Goal: Contribute content: Contribute content

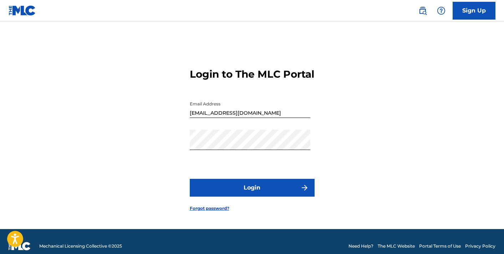
click at [249, 195] on button "Login" at bounding box center [252, 188] width 125 height 18
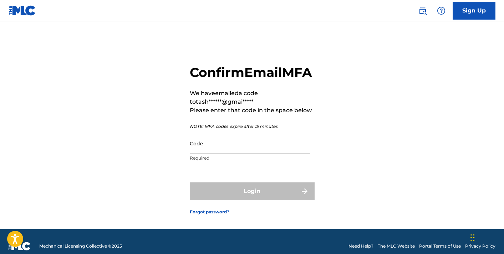
click at [195, 154] on input "Code" at bounding box center [250, 143] width 121 height 20
type input "399435"
click at [190, 183] on button "Login" at bounding box center [252, 192] width 125 height 18
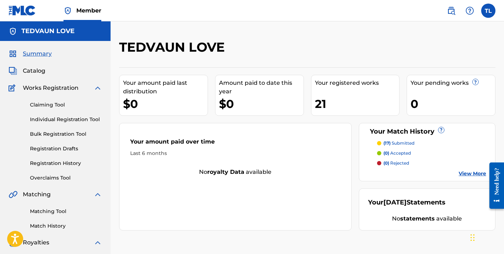
click at [44, 73] on span "Catalog" at bounding box center [34, 71] width 22 height 9
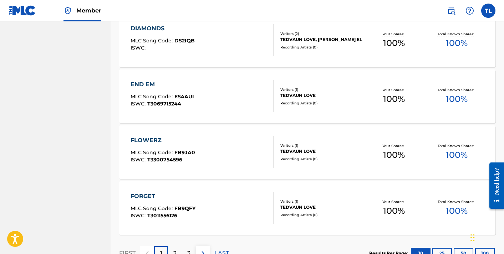
scroll to position [548, 0]
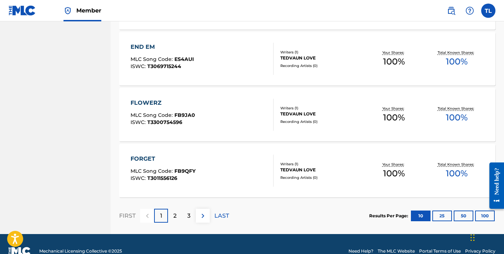
click at [304, 48] on div "END EM MLC Song Code : ES4AUI ISWC : T3069715244 Writers ( 1 ) TEDVAUN LOVE Rec…" at bounding box center [307, 58] width 376 height 53
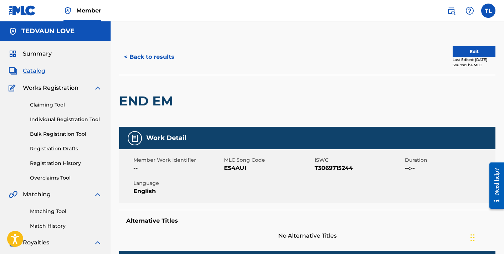
click at [476, 51] on button "Edit" at bounding box center [474, 51] width 43 height 11
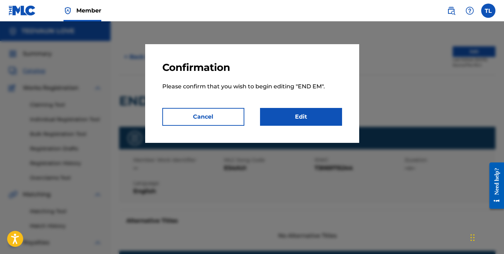
click at [296, 118] on link "Edit" at bounding box center [301, 117] width 82 height 18
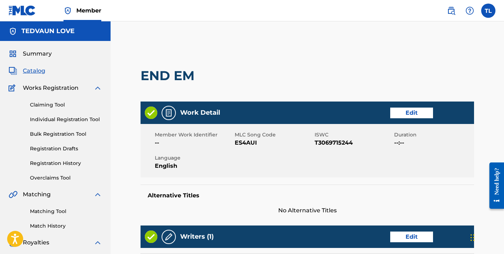
click at [408, 110] on link "Edit" at bounding box center [411, 113] width 43 height 11
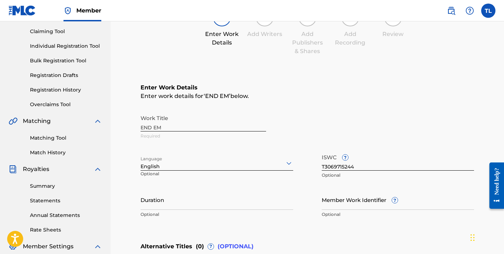
scroll to position [126, 0]
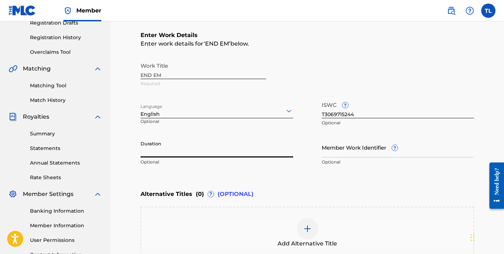
click at [169, 148] on input "Duration" at bounding box center [217, 147] width 153 height 20
type input "2"
type input "02:36"
click at [199, 170] on div "Enter Work Details Enter work details for ‘ END EM ’ below. Work Title END EM R…" at bounding box center [307, 100] width 333 height 173
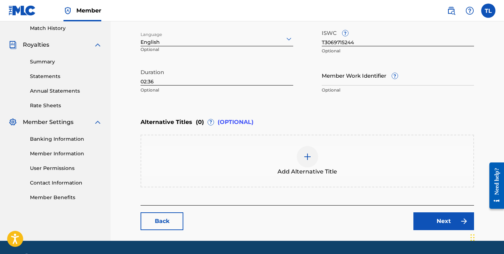
scroll to position [202, 0]
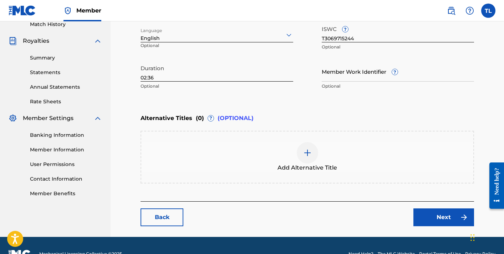
click at [440, 214] on link "Next" at bounding box center [443, 218] width 61 height 18
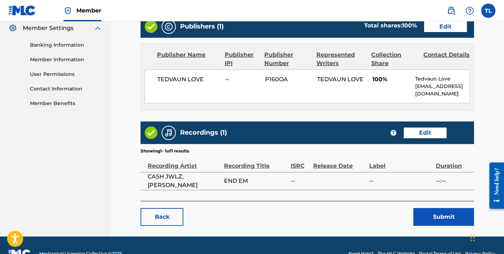
scroll to position [309, 0]
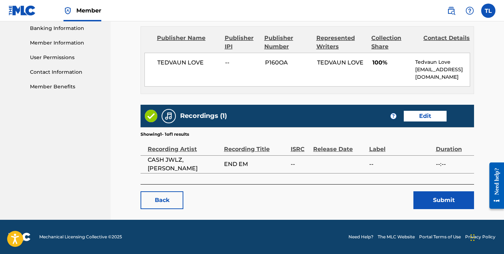
click at [422, 115] on link "Edit" at bounding box center [425, 116] width 43 height 11
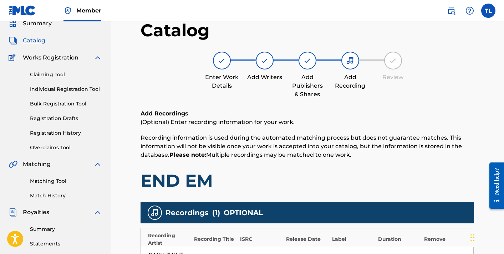
scroll to position [165, 0]
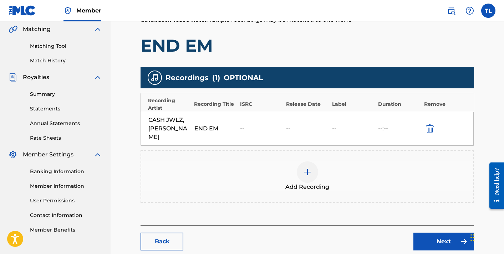
click at [310, 168] on img at bounding box center [307, 172] width 9 height 9
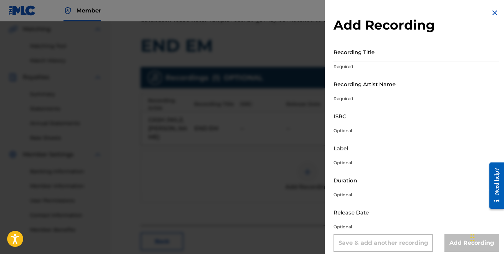
click at [352, 57] on input "Recording Title" at bounding box center [415, 52] width 165 height 20
type input "END EM"
click at [358, 87] on input "Recording Artist Name" at bounding box center [415, 84] width 165 height 20
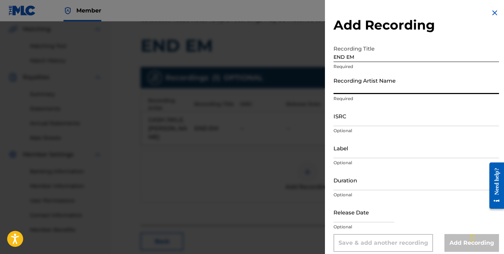
click at [347, 122] on input "ISRC" at bounding box center [415, 116] width 165 height 20
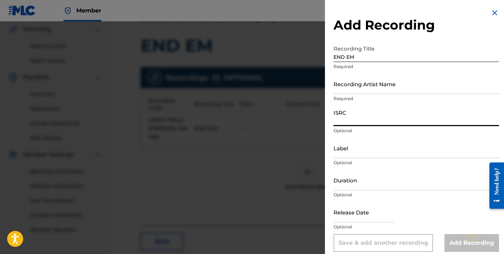
paste input "QZNMX2128281"
type input "QZNMX2128281"
click at [341, 87] on input "Recording Artist Name" at bounding box center [415, 84] width 165 height 20
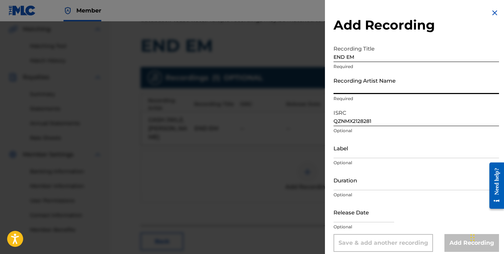
type input "CASH JWLZ, [PERSON_NAME]"
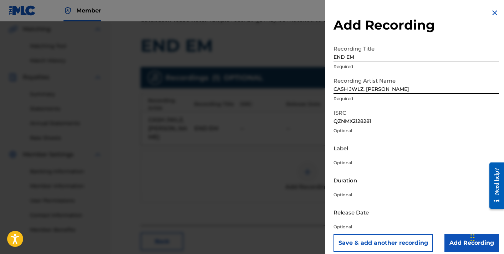
click at [356, 157] on input "Label" at bounding box center [415, 148] width 165 height 20
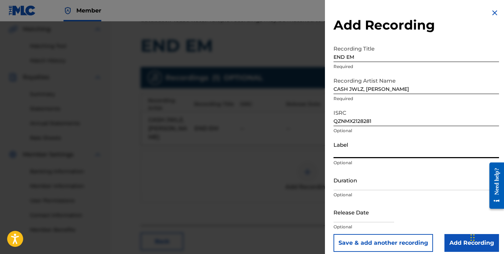
paste input "D.M.T.L, LLC, a Division of Do More Talk Less, under exclusive license to Y.T.K…"
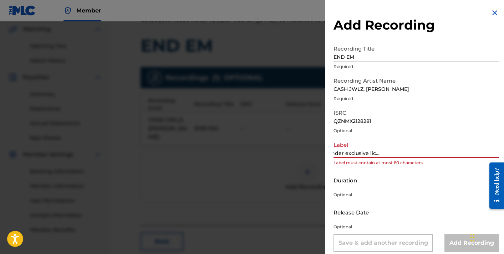
click at [381, 149] on input "D.M.T.L, LLC, a Division of Do More Talk Less, under exclusive license to Y.T.K…" at bounding box center [415, 148] width 165 height 20
click at [376, 153] on input "D.M.T.L, LLC, a Division of Do More Talk Less, under exclusive license to Y.T.K…" at bounding box center [415, 148] width 165 height 20
drag, startPoint x: 366, startPoint y: 153, endPoint x: 445, endPoint y: 153, distance: 79.5
click at [445, 153] on input "D.M.T.L, LLC, a Division of Do More Talk Less, under exclusive license to Y.T.K…" at bounding box center [415, 148] width 165 height 20
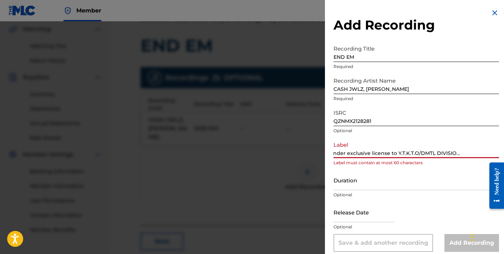
scroll to position [0, 39]
drag, startPoint x: 455, startPoint y: 153, endPoint x: 504, endPoint y: 153, distance: 49.2
drag, startPoint x: 366, startPoint y: 153, endPoint x: 492, endPoint y: 153, distance: 125.9
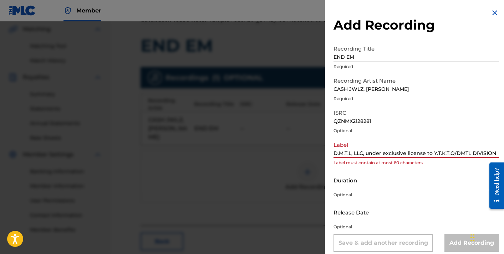
click at [492, 153] on input "D.M.T.L, LLC, under exclusive license to Y.T.K.T.O/DMTL DIVISION" at bounding box center [415, 148] width 165 height 20
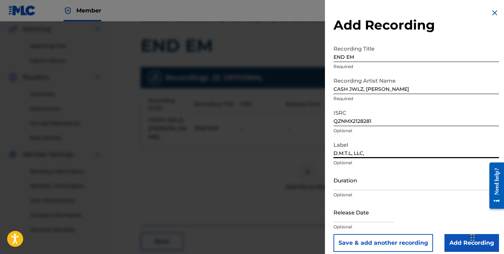
type input "D.M.T.L, LLC,"
click at [408, 152] on input "D.M.T.L, LLC," at bounding box center [415, 148] width 165 height 20
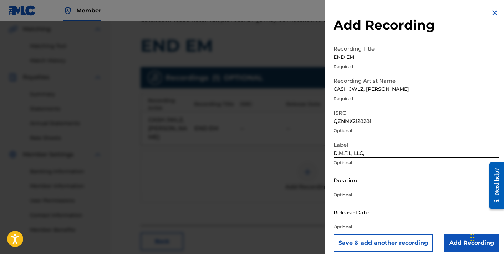
click at [408, 152] on input "D.M.T.L, LLC," at bounding box center [415, 148] width 165 height 20
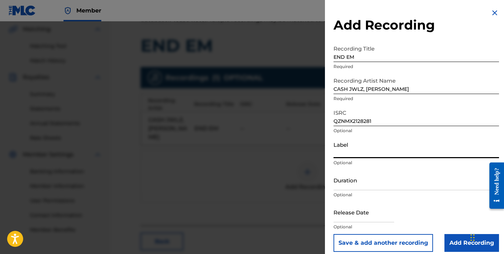
click at [354, 185] on input "Duration" at bounding box center [415, 180] width 165 height 20
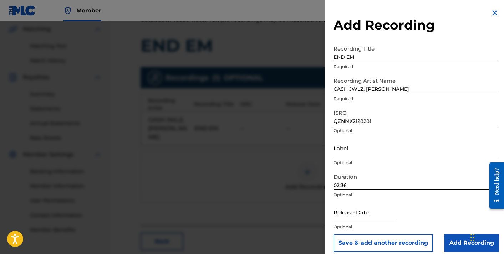
scroll to position [6, 0]
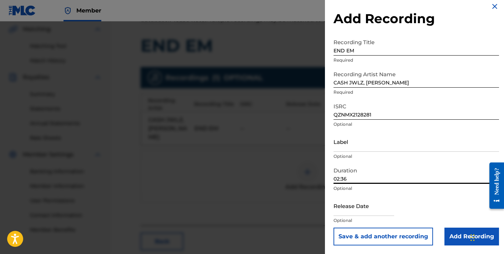
type input "02:36"
click at [354, 206] on input "text" at bounding box center [363, 206] width 61 height 20
select select "7"
select select "2025"
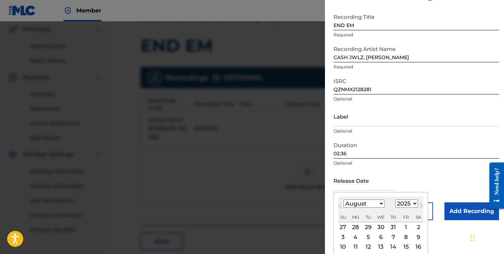
scroll to position [58, 0]
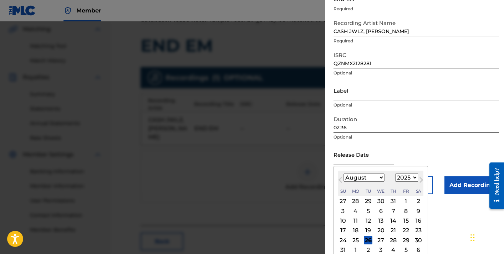
click at [368, 231] on div "19" at bounding box center [368, 230] width 9 height 9
type input "[DATE]"
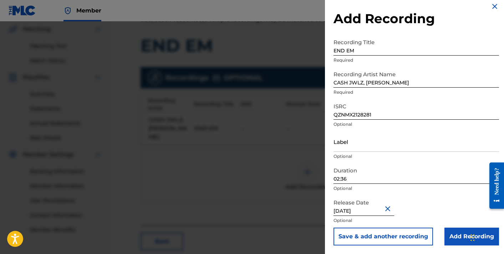
scroll to position [6, 0]
click at [364, 209] on input "[DATE]" at bounding box center [363, 206] width 61 height 20
select select "7"
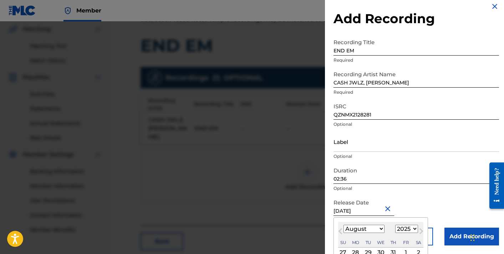
click at [405, 228] on select "1899 1900 1901 1902 1903 1904 1905 1906 1907 1908 1909 1910 1911 1912 1913 1914…" at bounding box center [406, 229] width 23 height 8
select select "2021"
click at [395, 225] on select "1899 1900 1901 1902 1903 1904 1905 1906 1907 1908 1909 1910 1911 1912 1913 1914…" at bounding box center [406, 229] width 23 height 8
click at [412, 200] on div "Release Date [DATE] [DATE] Previous Month Next Month August [DATE] February Mar…" at bounding box center [415, 212] width 165 height 32
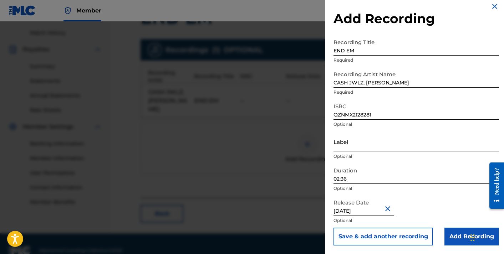
scroll to position [198, 0]
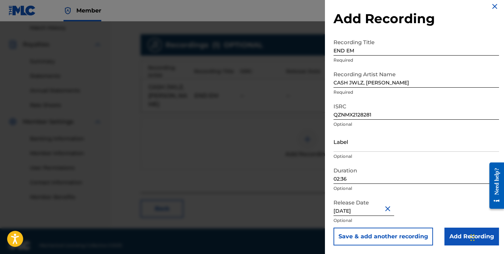
click at [372, 209] on input "[DATE]" at bounding box center [363, 206] width 61 height 20
select select "7"
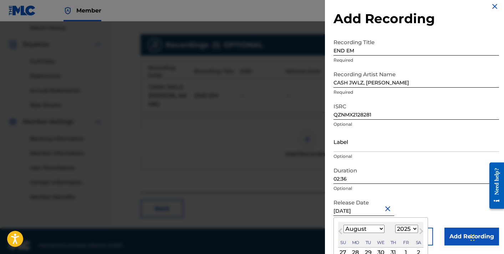
click at [407, 225] on select "1899 1900 1901 1902 1903 1904 1905 1906 1907 1908 1909 1910 1911 1912 1913 1914…" at bounding box center [406, 229] width 23 height 8
select select "2021"
click at [395, 225] on select "1899 1900 1901 1902 1903 1904 1905 1906 1907 1908 1909 1910 1911 1912 1913 1914…" at bounding box center [406, 229] width 23 height 8
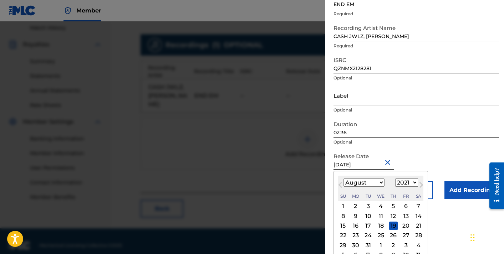
scroll to position [63, 0]
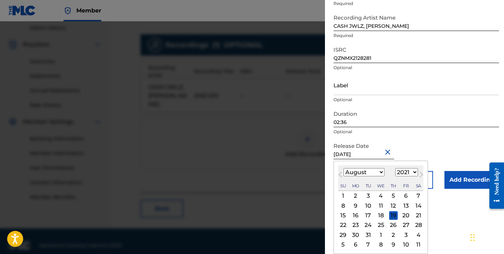
click at [393, 216] on div "19" at bounding box center [393, 215] width 9 height 9
type input "[DATE]"
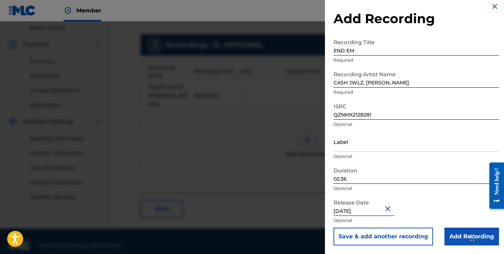
scroll to position [0, 0]
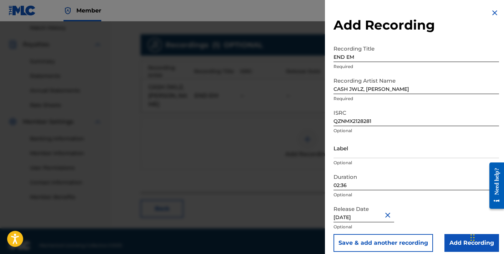
click at [449, 239] on input "Add Recording" at bounding box center [471, 243] width 55 height 18
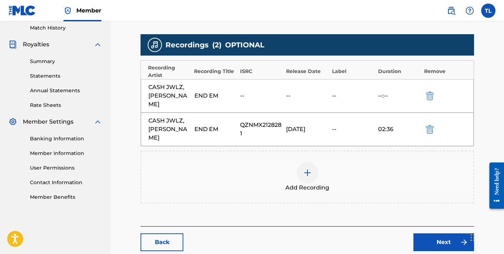
click at [428, 92] on img "submit" at bounding box center [430, 96] width 8 height 9
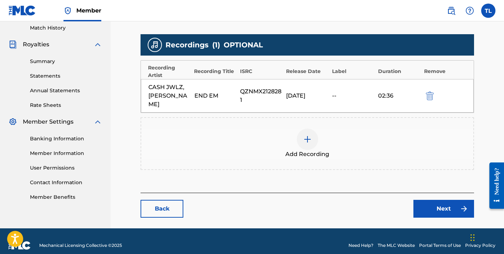
click at [437, 200] on link "Next" at bounding box center [443, 209] width 61 height 18
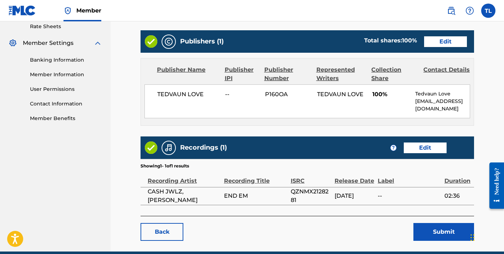
scroll to position [286, 0]
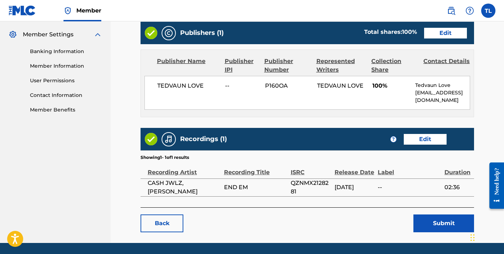
click at [430, 226] on button "Submit" at bounding box center [443, 224] width 61 height 18
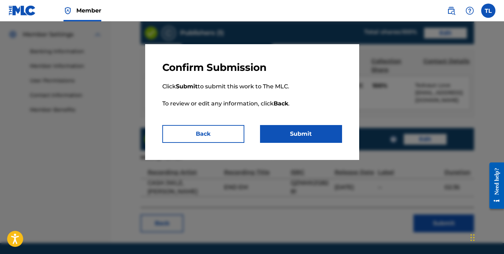
click at [291, 137] on button "Submit" at bounding box center [301, 134] width 82 height 18
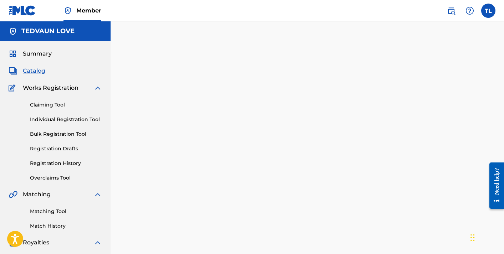
click at [36, 68] on span "Catalog" at bounding box center [34, 71] width 22 height 9
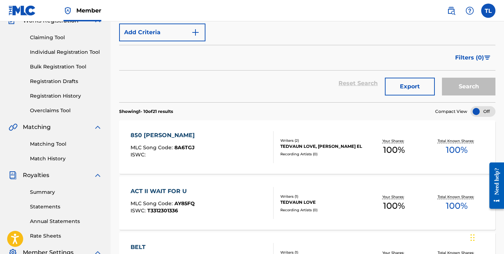
scroll to position [83, 0]
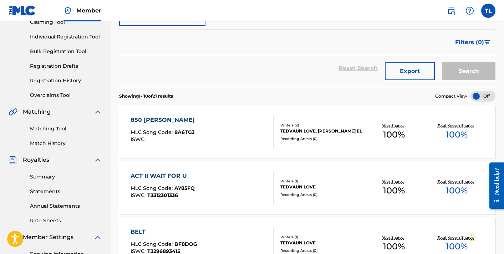
click at [174, 122] on div "850 [PERSON_NAME]" at bounding box center [165, 120] width 68 height 9
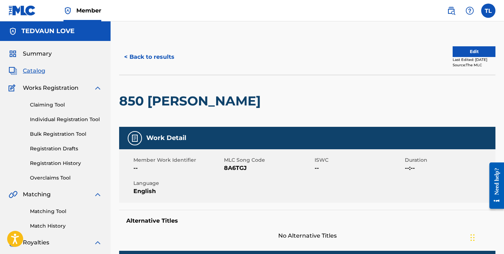
click at [462, 52] on button "Edit" at bounding box center [474, 51] width 43 height 11
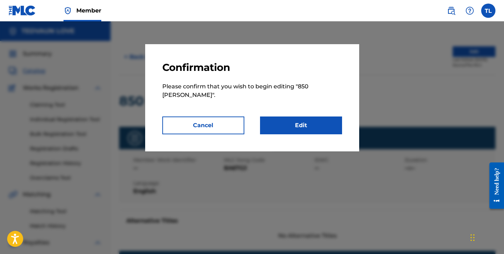
click at [297, 117] on link "Edit" at bounding box center [301, 126] width 82 height 18
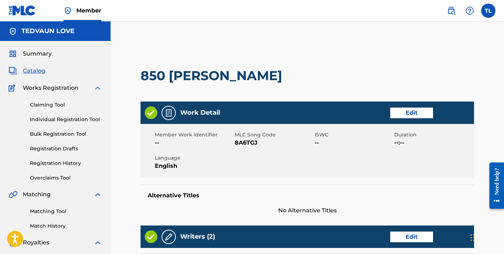
click at [405, 114] on link "Edit" at bounding box center [411, 113] width 43 height 11
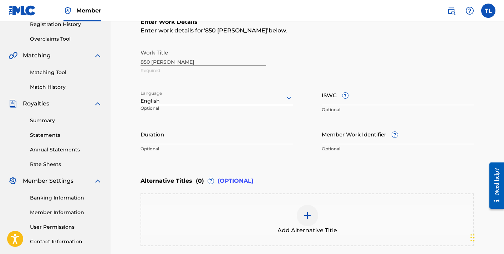
scroll to position [152, 0]
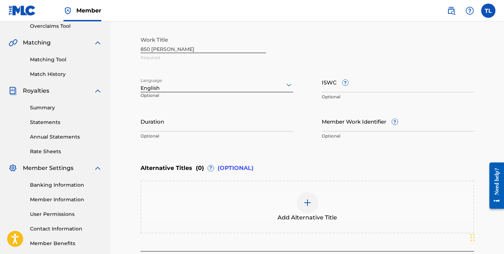
click at [203, 127] on input "Duration" at bounding box center [217, 121] width 153 height 20
type input "02:32"
click at [330, 87] on input "ISWC ?" at bounding box center [398, 82] width 153 height 20
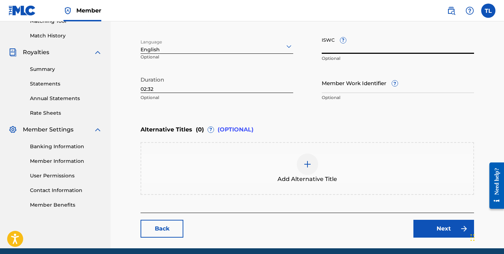
scroll to position [199, 0]
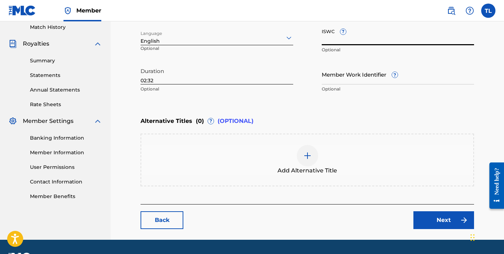
click at [444, 215] on link "Next" at bounding box center [443, 220] width 61 height 18
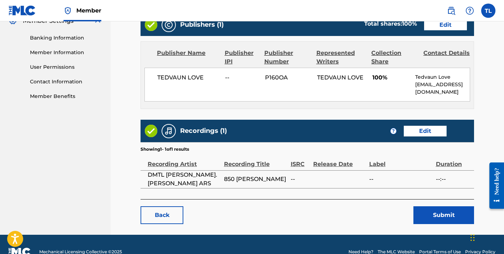
scroll to position [302, 0]
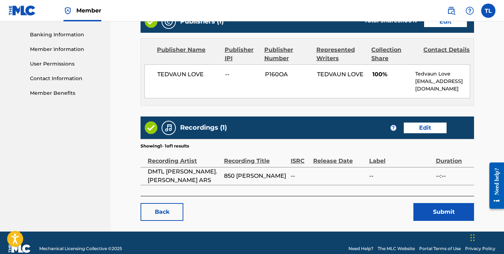
click at [426, 126] on link "Edit" at bounding box center [425, 128] width 43 height 11
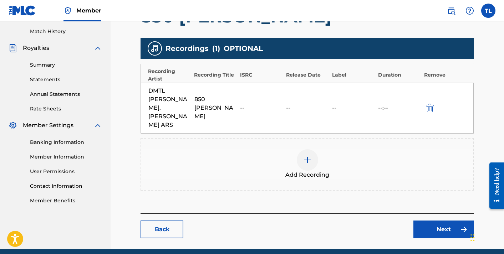
scroll to position [198, 0]
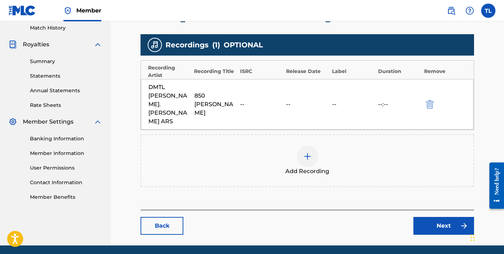
click at [432, 100] on img "submit" at bounding box center [430, 104] width 8 height 9
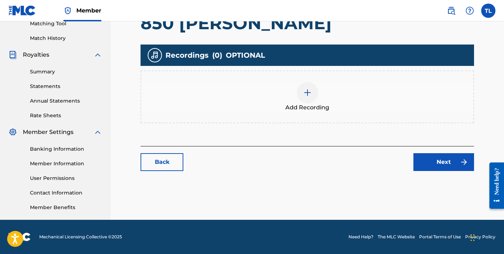
scroll to position [188, 0]
click at [295, 91] on div "Add Recording" at bounding box center [307, 97] width 332 height 30
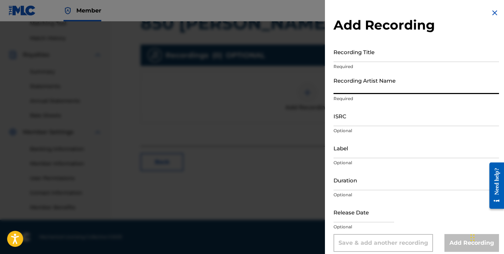
click at [371, 85] on input "Recording Artist Name" at bounding box center [415, 84] width 165 height 20
type input "DMTL [PERSON_NAME]. [PERSON_NAME] ARS"
click at [356, 55] on input "Recording Title" at bounding box center [415, 52] width 165 height 20
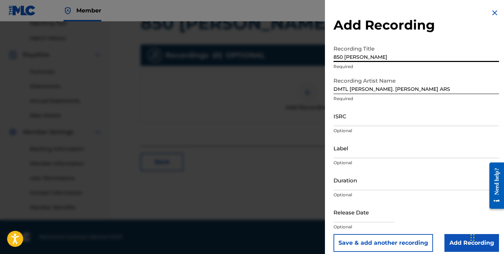
type input "850 [PERSON_NAME]"
click at [341, 111] on input "ISRC" at bounding box center [415, 116] width 165 height 20
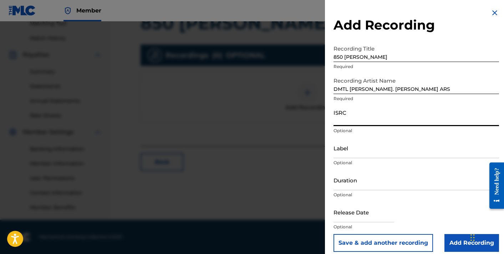
paste input "QZNMX2116380"
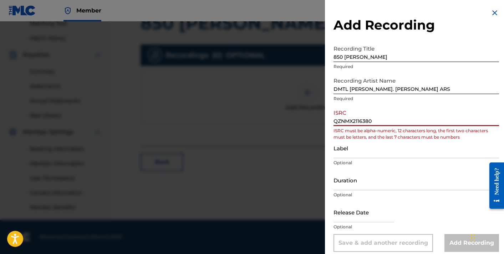
click at [346, 122] on input "QZNMX2116380" at bounding box center [415, 116] width 165 height 20
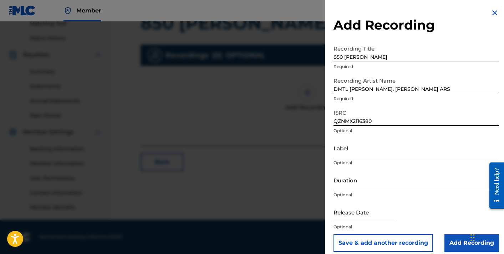
type input "QZNMX2116380"
click at [342, 180] on input "Duration" at bounding box center [415, 180] width 165 height 20
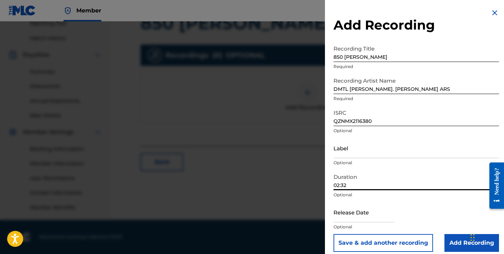
type input "02:32"
click at [366, 213] on input "text" at bounding box center [363, 212] width 61 height 20
select select "7"
select select "2025"
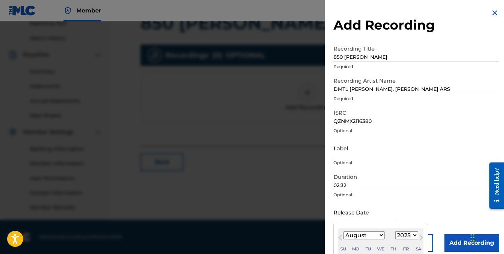
click at [426, 206] on div "Release Date Previous Month Next Month August [DATE] February March April May J…" at bounding box center [415, 218] width 165 height 32
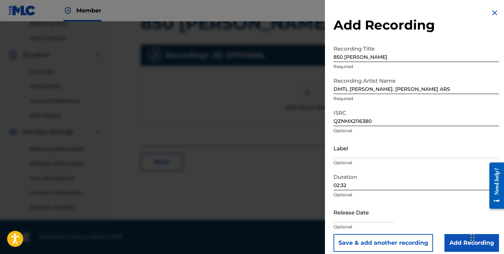
click at [368, 215] on input "text" at bounding box center [363, 212] width 61 height 20
select select "7"
select select "2025"
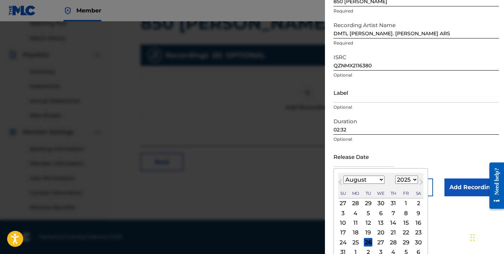
drag, startPoint x: 393, startPoint y: 224, endPoint x: 412, endPoint y: 206, distance: 26.2
click at [393, 224] on div "14" at bounding box center [393, 223] width 9 height 9
type input "[DATE]"
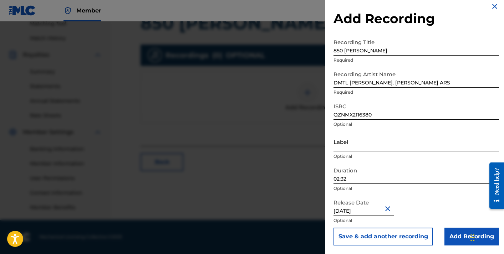
drag, startPoint x: 371, startPoint y: 210, endPoint x: 380, endPoint y: 211, distance: 9.0
click at [371, 210] on input "[DATE]" at bounding box center [363, 206] width 61 height 20
select select "7"
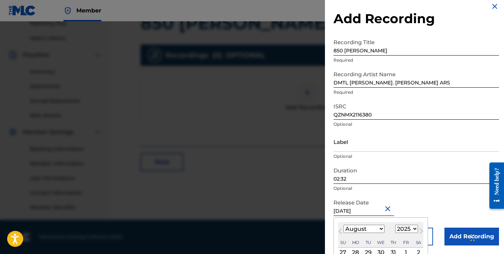
click at [413, 229] on select "1899 1900 1901 1902 1903 1904 1905 1906 1907 1908 1909 1910 1911 1912 1913 1914…" at bounding box center [406, 229] width 23 height 8
select select "2021"
click at [395, 225] on select "1899 1900 1901 1902 1903 1904 1905 1906 1907 1908 1909 1910 1911 1912 1913 1914…" at bounding box center [406, 229] width 23 height 8
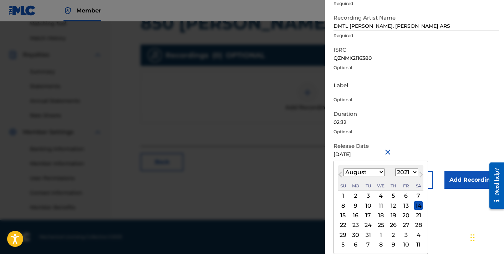
click at [418, 205] on div "14" at bounding box center [418, 206] width 9 height 9
type input "[DATE]"
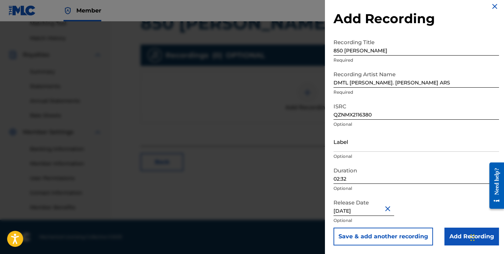
click at [448, 236] on input "Add Recording" at bounding box center [471, 237] width 55 height 18
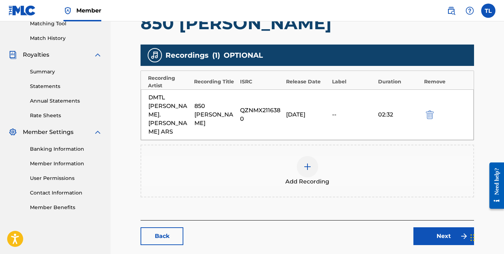
click at [435, 228] on link "Next" at bounding box center [443, 237] width 61 height 18
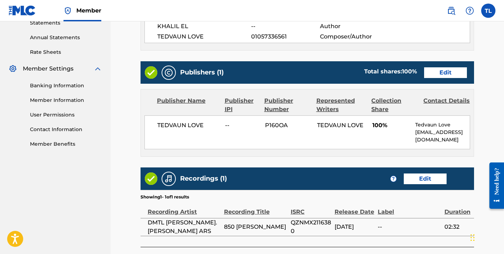
scroll to position [314, 0]
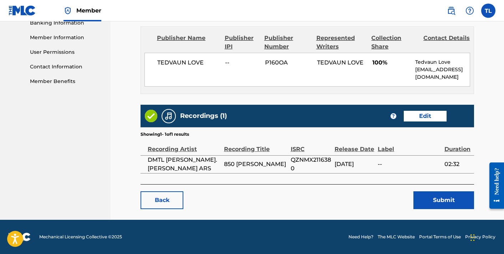
click at [429, 199] on button "Submit" at bounding box center [443, 201] width 61 height 18
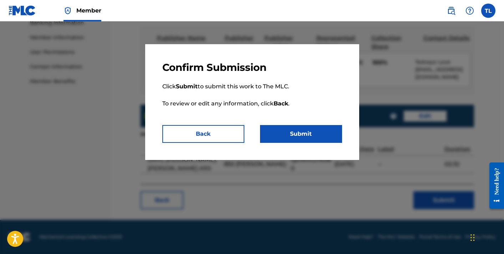
click at [292, 133] on button "Submit" at bounding box center [301, 134] width 82 height 18
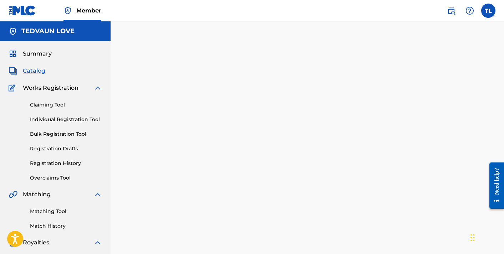
click at [43, 67] on span "Catalog" at bounding box center [34, 71] width 22 height 9
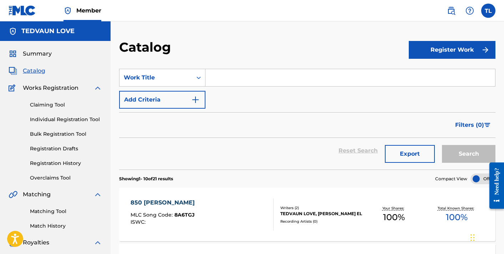
click at [45, 101] on link "Claiming Tool" at bounding box center [66, 104] width 72 height 7
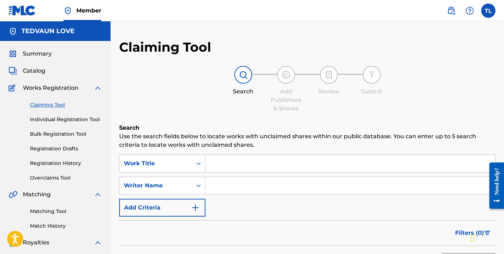
click at [53, 177] on link "Overclaims Tool" at bounding box center [66, 177] width 72 height 7
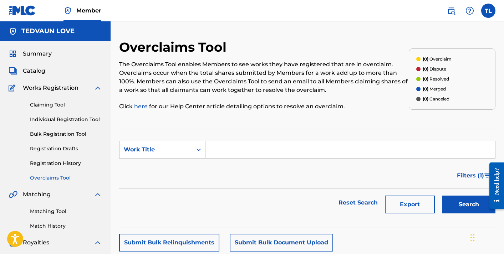
click at [58, 162] on link "Registration History" at bounding box center [66, 163] width 72 height 7
